Goal: Task Accomplishment & Management: Complete application form

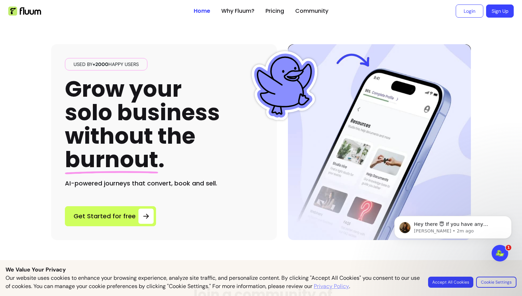
click at [456, 281] on button "Accept All Cookies" at bounding box center [450, 281] width 45 height 11
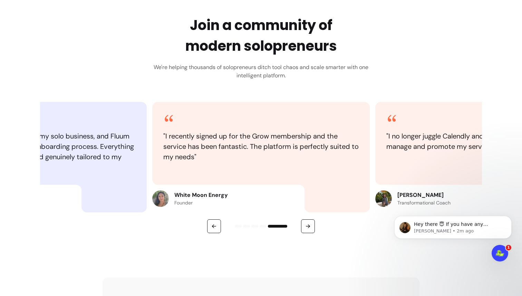
scroll to position [270, 0]
click at [211, 227] on icon "button" at bounding box center [214, 226] width 6 height 6
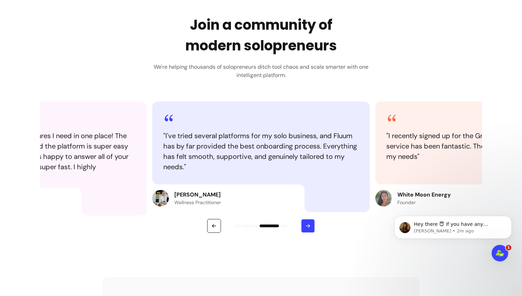
click at [305, 223] on icon "button" at bounding box center [308, 226] width 6 height 6
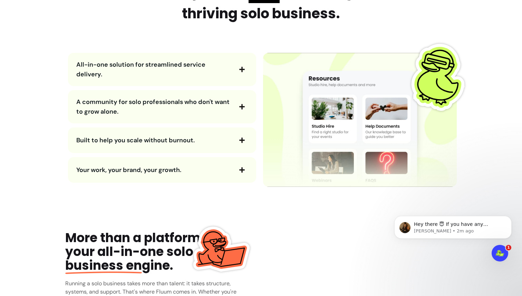
scroll to position [819, 0]
click at [251, 70] on div "All-in-one solution for streamlined service delivery." at bounding box center [162, 68] width 188 height 33
click at [246, 70] on div "All-in-one solution for streamlined service delivery." at bounding box center [162, 68] width 188 height 33
click at [243, 70] on span "button" at bounding box center [242, 69] width 12 height 12
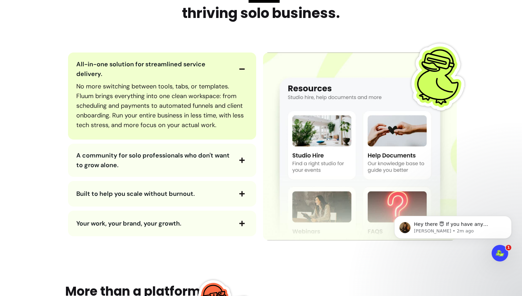
click at [244, 73] on span "button" at bounding box center [242, 69] width 12 height 12
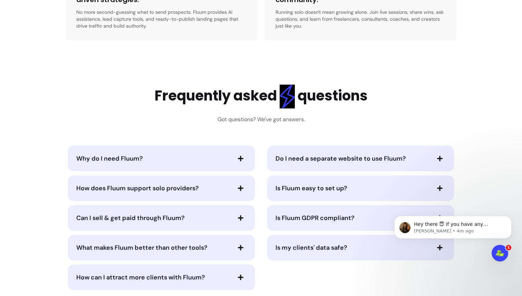
scroll to position [1463, 0]
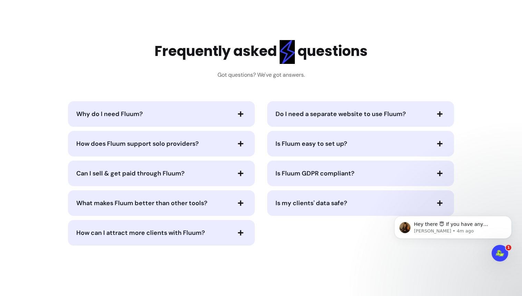
click at [343, 116] on span "Do I need a separate website to use Fluum?" at bounding box center [340, 114] width 130 height 8
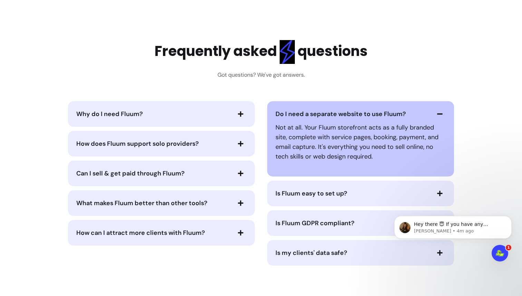
click at [437, 112] on icon "button" at bounding box center [440, 114] width 6 height 6
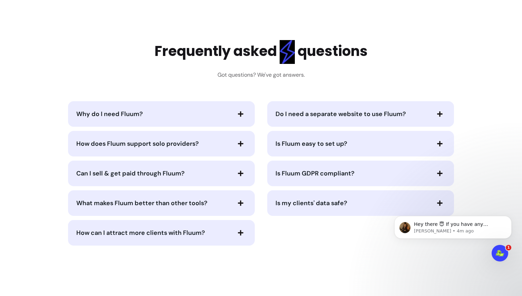
click at [354, 135] on div "Is Fluum easy to set up?" at bounding box center [360, 144] width 187 height 26
click at [358, 140] on span "Is Fluum easy to set up?" at bounding box center [352, 144] width 154 height 10
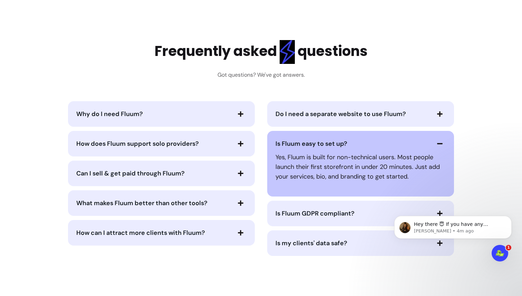
click at [437, 141] on icon "button" at bounding box center [440, 143] width 6 height 6
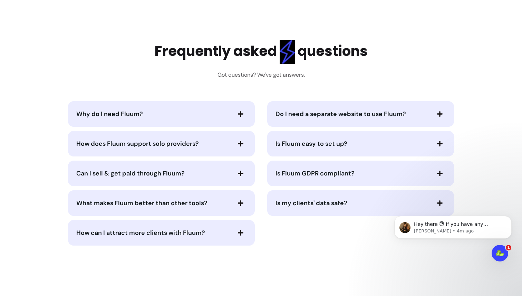
click at [374, 172] on span "Is Fluum GDPR compliant?" at bounding box center [352, 173] width 154 height 10
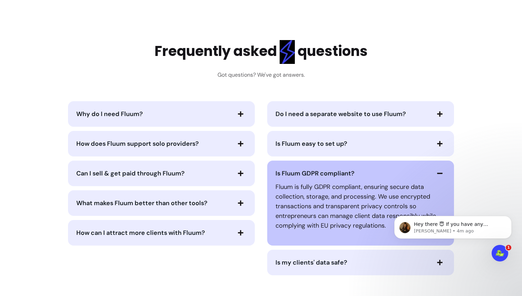
scroll to position [1518, 0]
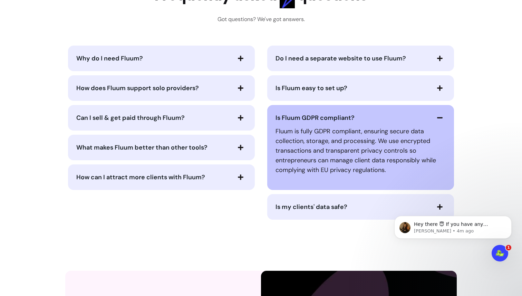
click at [407, 130] on p "Fluum is fully GDPR compliant, ensuring secure data collection, storage, and pr…" at bounding box center [360, 150] width 170 height 48
click at [404, 116] on span "Is Fluum GDPR compliant?" at bounding box center [352, 118] width 154 height 10
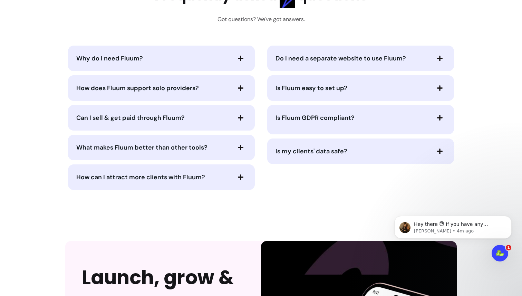
click at [363, 154] on div "Is my clients' data safe?" at bounding box center [360, 151] width 187 height 26
click at [363, 150] on span "Is my clients' data safe?" at bounding box center [352, 148] width 154 height 10
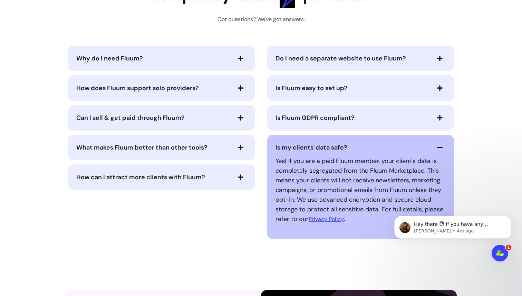
click at [434, 144] on span "button" at bounding box center [440, 147] width 12 height 12
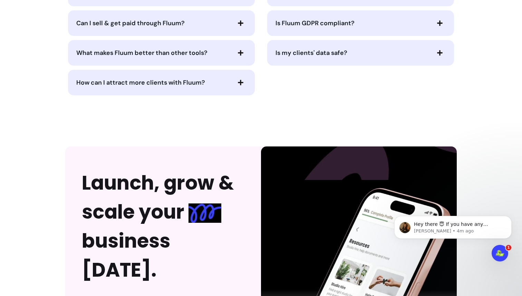
scroll to position [1624, 0]
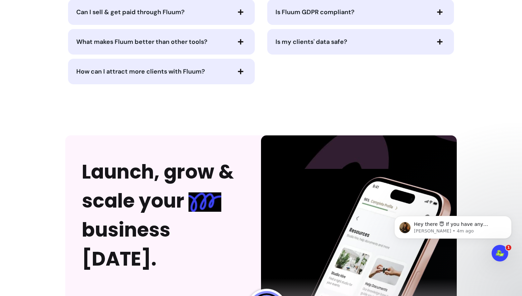
click at [225, 75] on span "How can I attract more clients with Fluum?" at bounding box center [153, 72] width 154 height 10
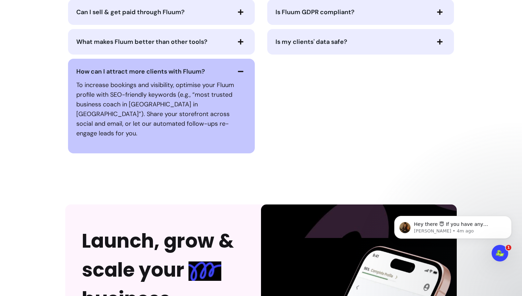
click at [235, 68] on span "button" at bounding box center [241, 72] width 12 height 12
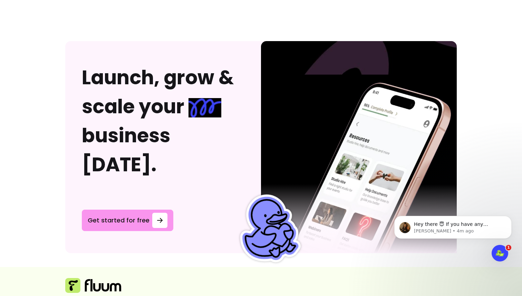
scroll to position [1718, 0]
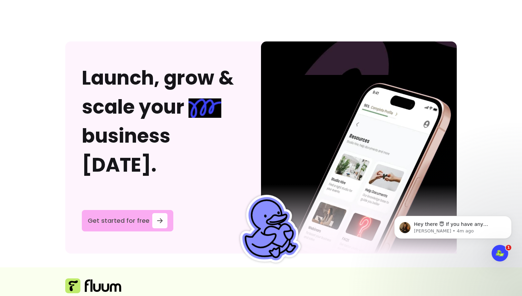
click at [160, 213] on div at bounding box center [159, 220] width 15 height 15
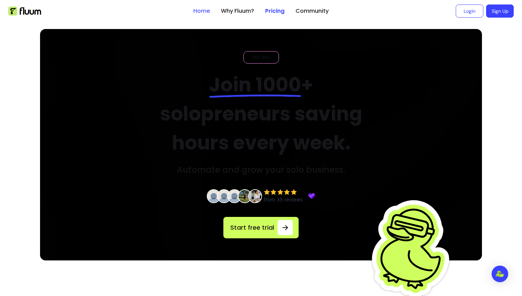
click at [205, 11] on link "Home" at bounding box center [201, 11] width 17 height 8
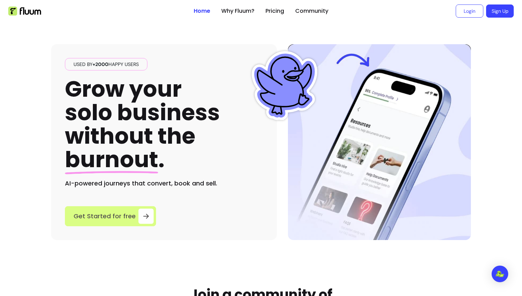
click at [120, 216] on span "Get Started for free" at bounding box center [105, 216] width 62 height 10
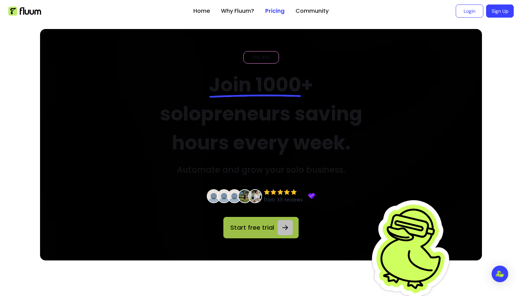
click at [267, 231] on span "Start free trial" at bounding box center [252, 228] width 46 height 10
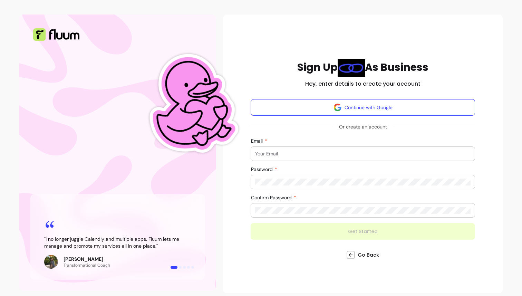
scroll to position [29, 0]
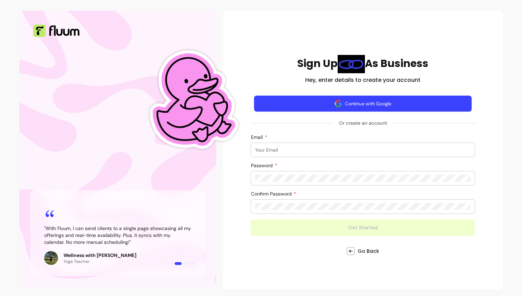
click at [335, 100] on img "button" at bounding box center [338, 103] width 8 height 8
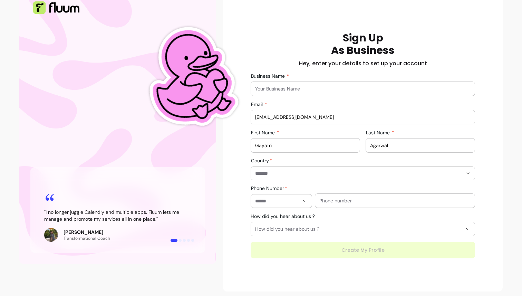
scroll to position [55, 0]
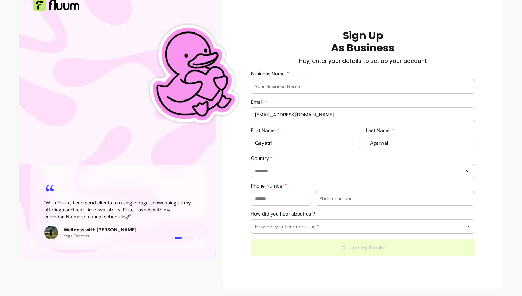
click at [346, 197] on input "text" at bounding box center [394, 198] width 151 height 7
click at [322, 219] on button "How did you hear about us ?" at bounding box center [363, 226] width 224 height 14
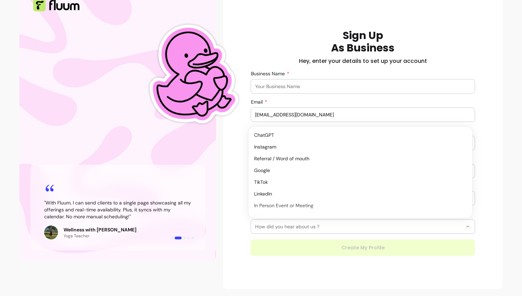
click at [330, 230] on button "How did you hear about us ?" at bounding box center [363, 226] width 224 height 14
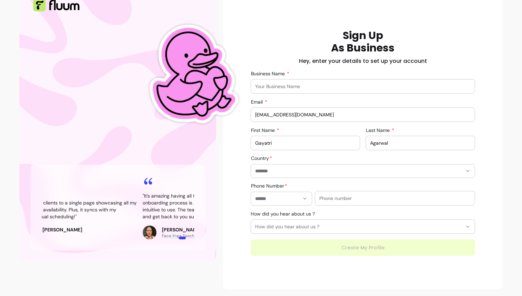
click at [327, 94] on div "**********" at bounding box center [363, 142] width 224 height 226
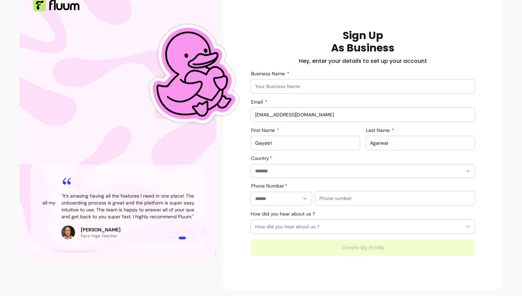
click at [323, 89] on input "Business Name" at bounding box center [362, 86] width 215 height 7
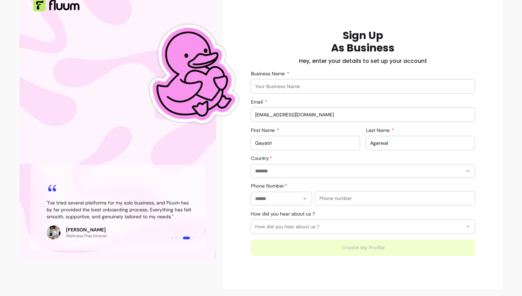
click at [306, 182] on div "**********" at bounding box center [363, 142] width 224 height 226
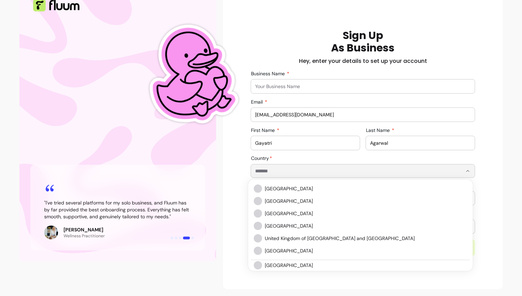
click at [306, 172] on input "Country" at bounding box center [353, 170] width 196 height 7
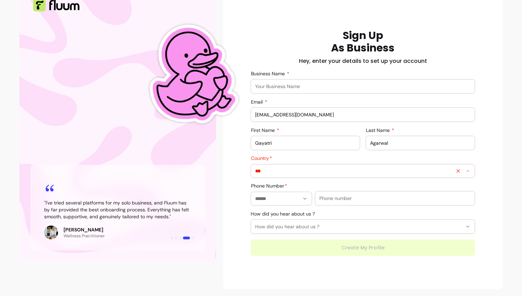
type input "*****"
type input "**********"
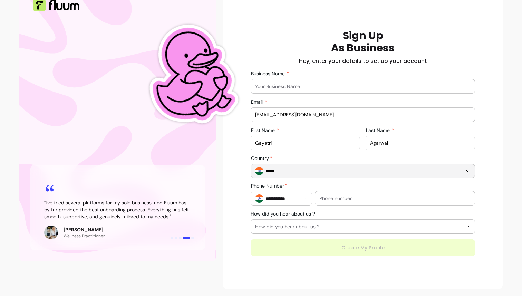
type input "*****"
click at [311, 88] on input "Business Name" at bounding box center [362, 86] width 215 height 7
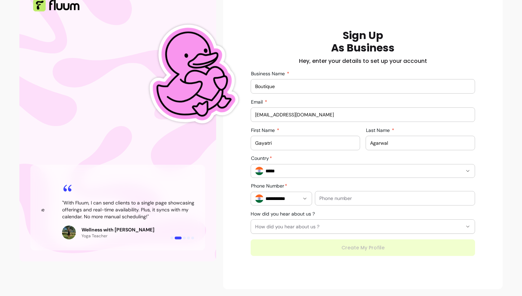
type input "Boutique"
click at [364, 189] on div "**********" at bounding box center [363, 194] width 224 height 22
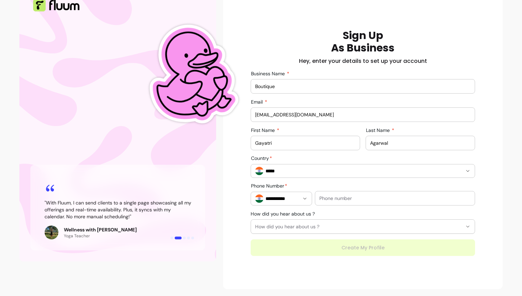
click at [368, 195] on input "text" at bounding box center [394, 198] width 151 height 7
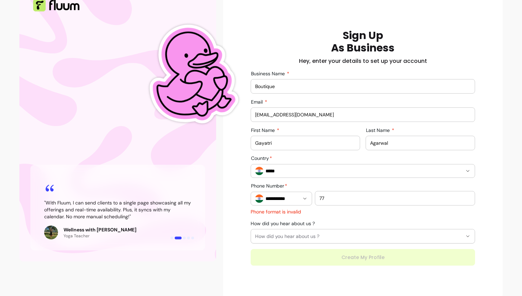
type input "7"
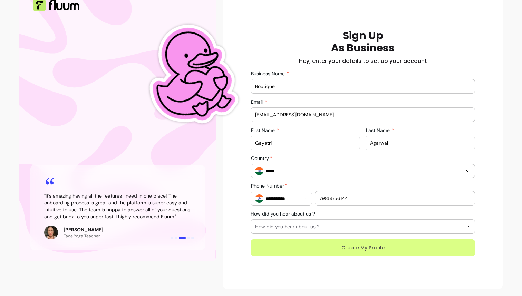
type input "7985556144"
click at [372, 244] on button "Create My Profile" at bounding box center [363, 247] width 224 height 17
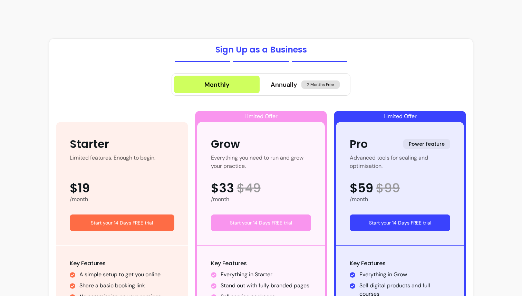
click at [402, 217] on button "Start your 14 Days FREE trial" at bounding box center [400, 222] width 100 height 17
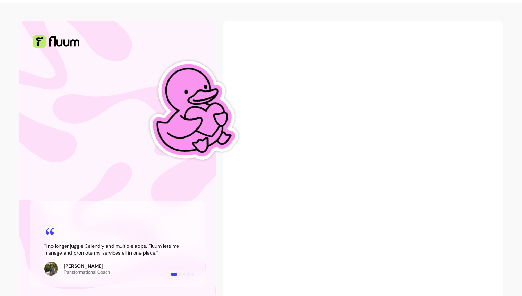
scroll to position [27, 0]
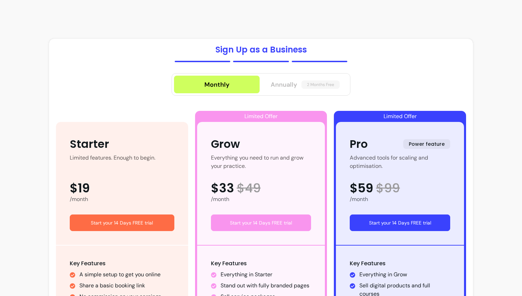
scroll to position [191, 0]
